Goal: Book appointment/travel/reservation

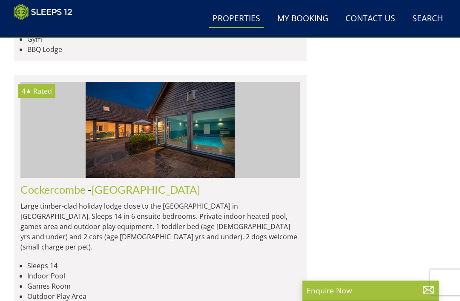
scroll to position [3338, 0]
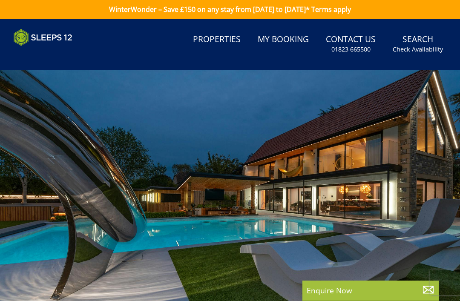
click at [418, 46] on small "Check Availability" at bounding box center [418, 49] width 50 height 9
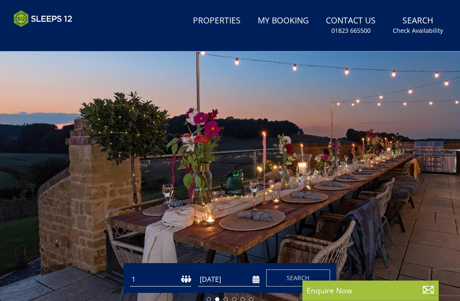
scroll to position [24, 0]
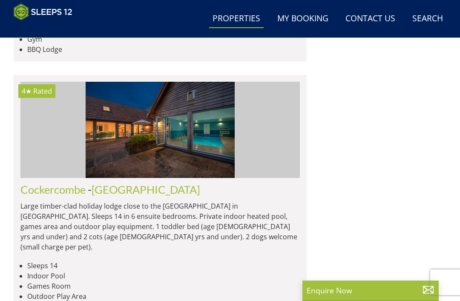
scroll to position [0, 13138]
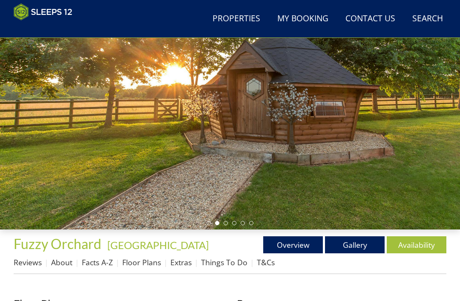
scroll to position [85, 0]
click at [421, 244] on link "Availability" at bounding box center [417, 244] width 60 height 17
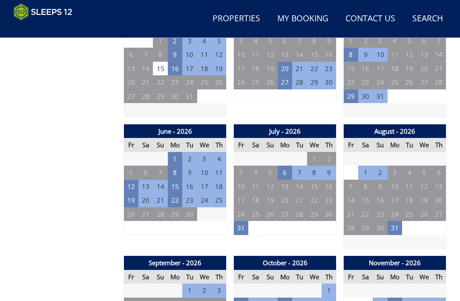
scroll to position [640, 0]
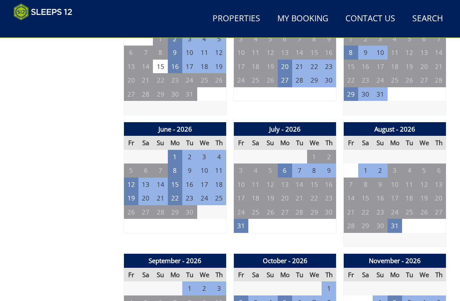
click at [240, 225] on td "31" at bounding box center [241, 226] width 14 height 14
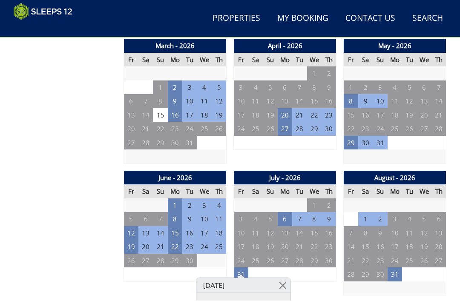
scroll to position [591, 0]
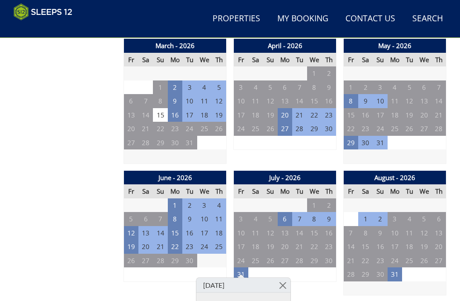
click at [352, 136] on td "29" at bounding box center [351, 143] width 14 height 14
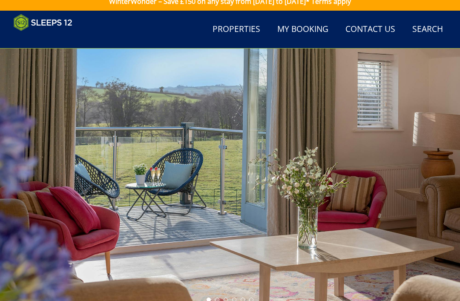
scroll to position [7, 0]
